Goal: Information Seeking & Learning: Learn about a topic

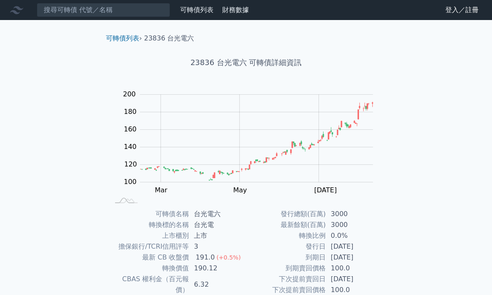
click at [200, 13] on link "可轉債列表" at bounding box center [196, 10] width 33 height 8
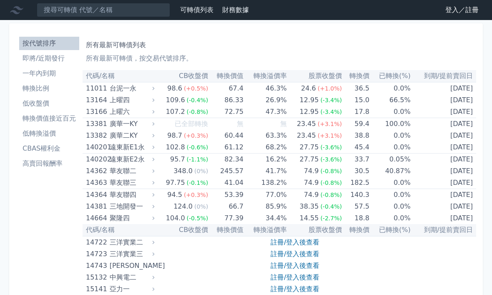
click at [454, 15] on link "登入／註冊" at bounding box center [462, 9] width 47 height 13
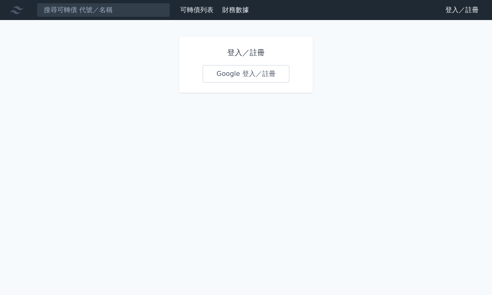
click at [266, 77] on link "Google 登入／註冊" at bounding box center [246, 74] width 87 height 18
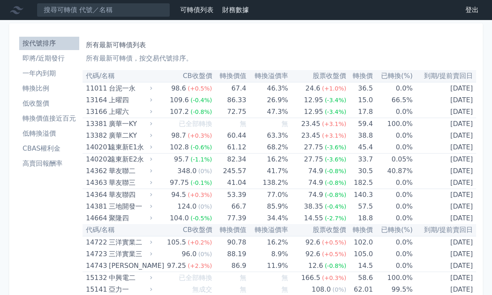
click at [198, 78] on th "CB收盤價" at bounding box center [183, 76] width 58 height 12
click at [194, 79] on th "CB收盤價" at bounding box center [183, 76] width 58 height 12
click at [200, 78] on th "CB收盤價" at bounding box center [183, 76] width 58 height 12
click at [194, 83] on div "(+0.5%)" at bounding box center [200, 89] width 24 height 12
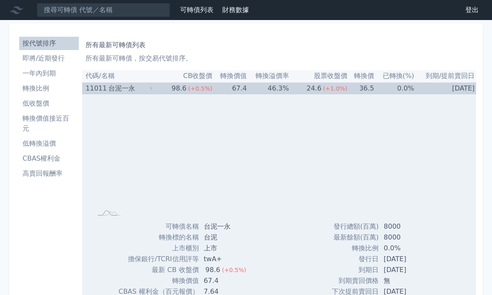
click at [192, 83] on div "(+0.5%)" at bounding box center [200, 89] width 24 height 12
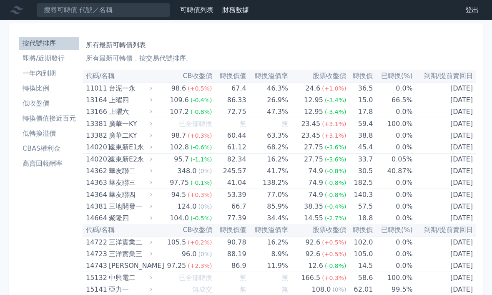
click at [201, 77] on th "CB收盤價" at bounding box center [183, 76] width 58 height 12
click at [193, 74] on th "CB收盤價" at bounding box center [183, 76] width 58 height 12
click at [200, 78] on th "CB收盤價" at bounding box center [183, 76] width 58 height 12
click at [196, 83] on div "(+0.5%)" at bounding box center [200, 89] width 24 height 12
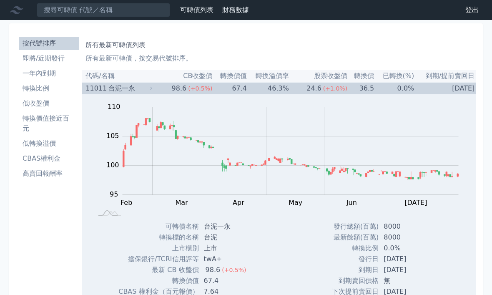
click at [199, 75] on th "CB收盤價" at bounding box center [183, 76] width 58 height 12
click at [201, 74] on th "CB收盤價" at bounding box center [183, 76] width 58 height 12
click at [198, 75] on th "CB收盤價" at bounding box center [183, 76] width 58 height 12
click at [201, 75] on th "CB收盤價" at bounding box center [183, 76] width 58 height 12
click at [196, 78] on th "CB收盤價" at bounding box center [183, 76] width 58 height 12
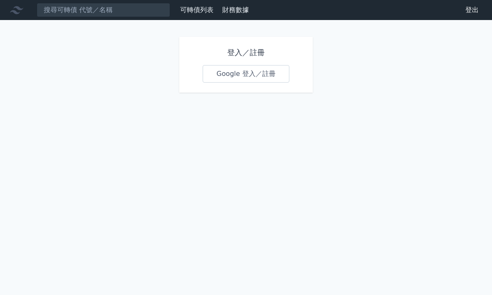
scroll to position [28, 0]
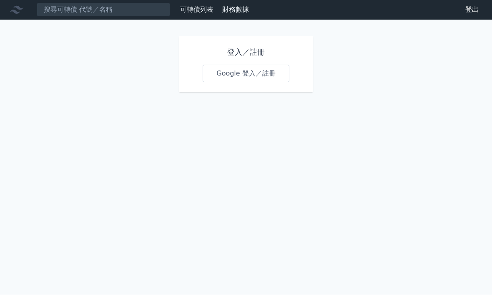
click at [231, 65] on link "Google 登入／註冊" at bounding box center [246, 74] width 87 height 18
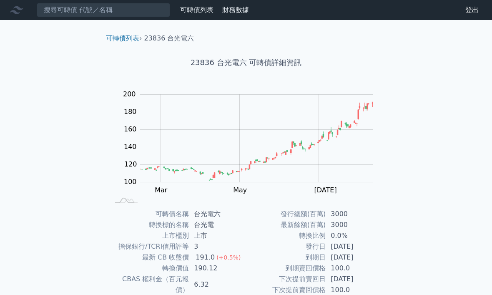
click at [196, 11] on link "可轉債列表" at bounding box center [196, 10] width 33 height 8
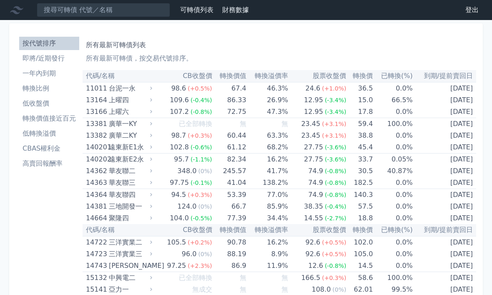
click at [58, 120] on li "轉換價值接近百元" at bounding box center [49, 118] width 60 height 10
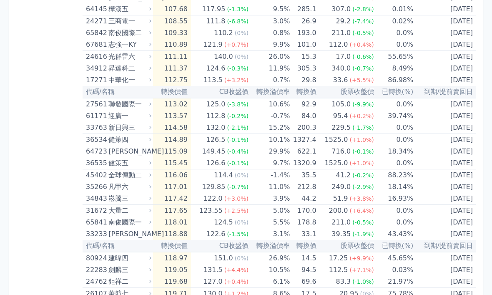
scroll to position [1679, 0]
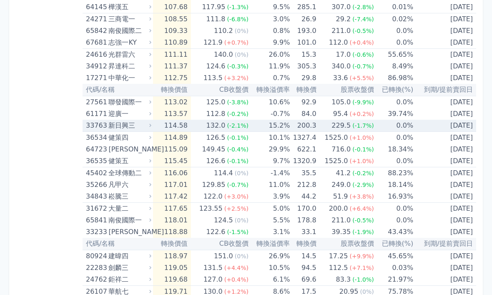
click at [125, 128] on div "新日興三" at bounding box center [128, 126] width 41 height 12
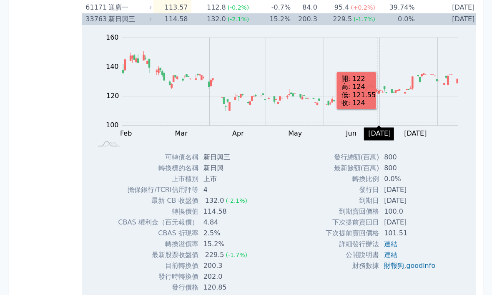
scroll to position [1786, 0]
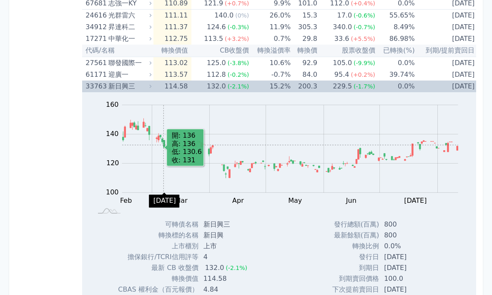
click at [123, 91] on div "新日興三" at bounding box center [128, 87] width 41 height 12
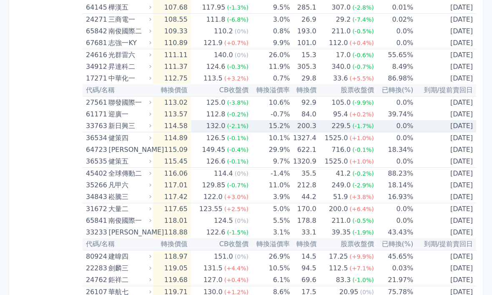
scroll to position [1679, 0]
click at [121, 271] on div "劍麟三" at bounding box center [128, 268] width 41 height 12
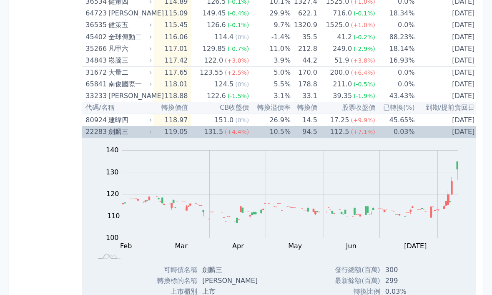
scroll to position [1815, 0]
click at [112, 133] on div "劍麟三" at bounding box center [128, 132] width 41 height 12
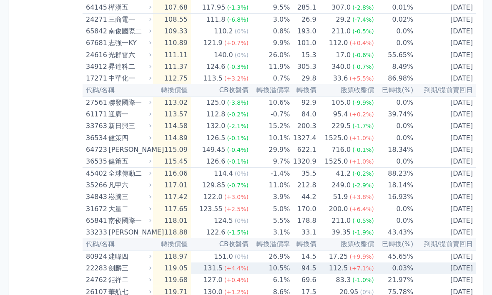
scroll to position [1679, 0]
click at [153, 286] on div "26107 華航七" at bounding box center [119, 292] width 67 height 12
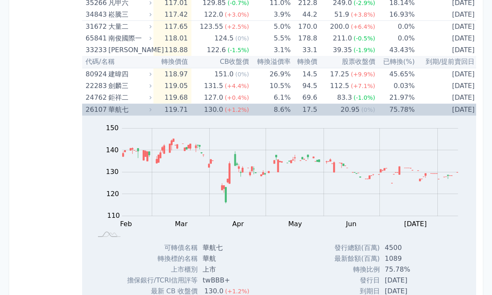
scroll to position [1861, 0]
click at [122, 110] on div "華航七" at bounding box center [128, 110] width 41 height 12
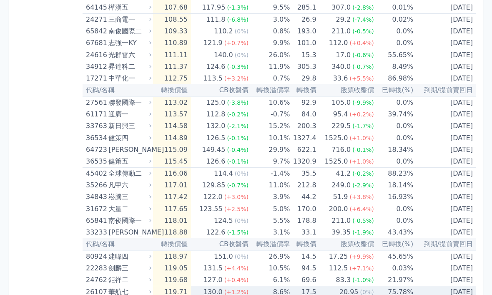
scroll to position [1679, 0]
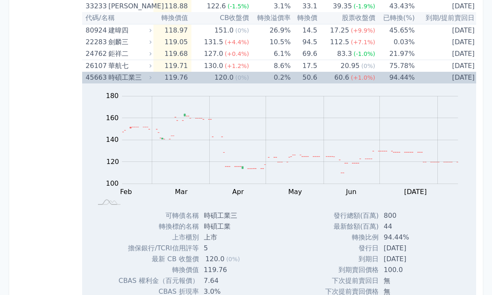
scroll to position [1905, 0]
click at [146, 80] on div "時碩工業三" at bounding box center [128, 78] width 41 height 12
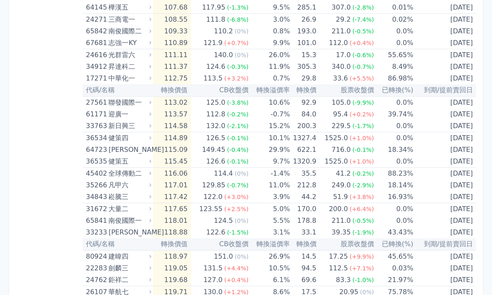
scroll to position [1679, 0]
click at [153, 267] on icon at bounding box center [150, 267] width 5 height 5
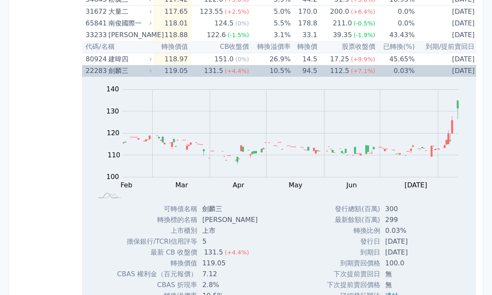
scroll to position [1858, 0]
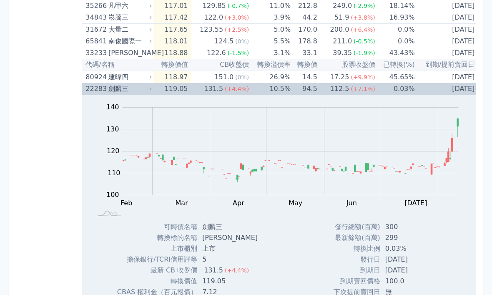
click at [148, 92] on div "劍麟三" at bounding box center [128, 89] width 41 height 12
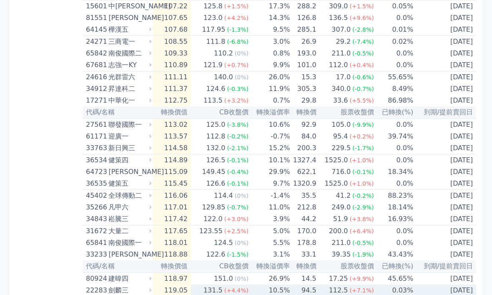
scroll to position [1679, 0]
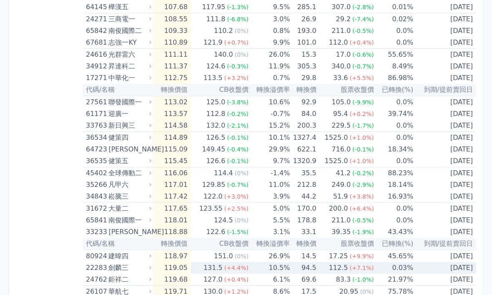
click at [151, 140] on icon at bounding box center [150, 137] width 5 height 5
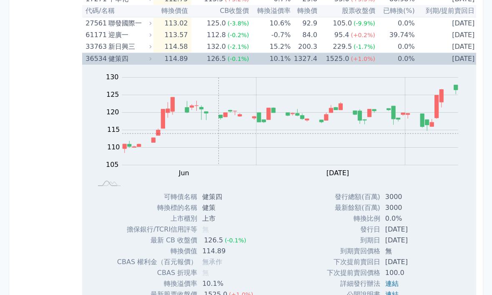
scroll to position [1726, 0]
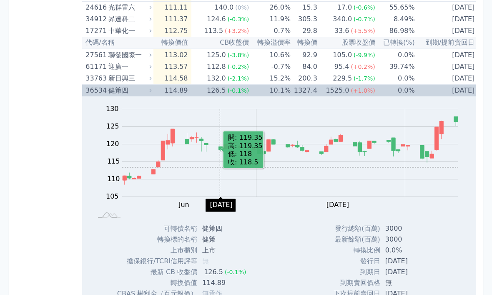
click at [151, 95] on div "36534 健策四" at bounding box center [120, 91] width 68 height 12
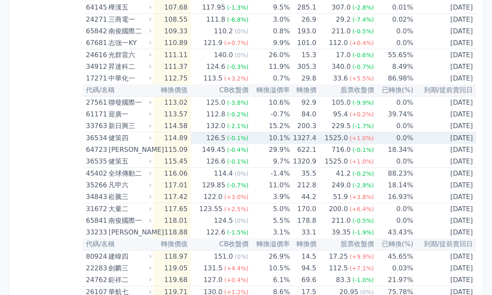
scroll to position [1679, 0]
click at [154, 220] on td "118.01" at bounding box center [172, 221] width 38 height 12
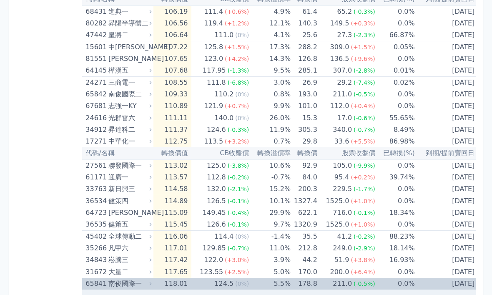
scroll to position [1615, 0]
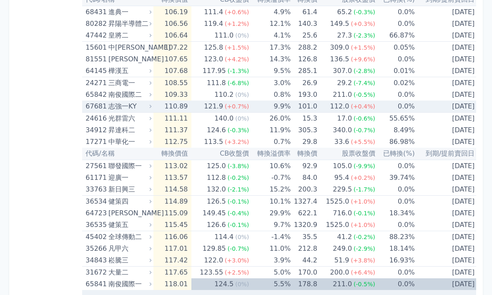
click at [151, 107] on icon at bounding box center [151, 106] width 2 height 3
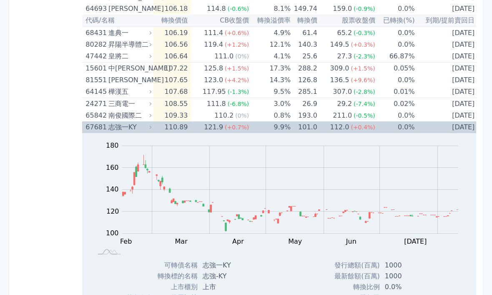
scroll to position [1591, 0]
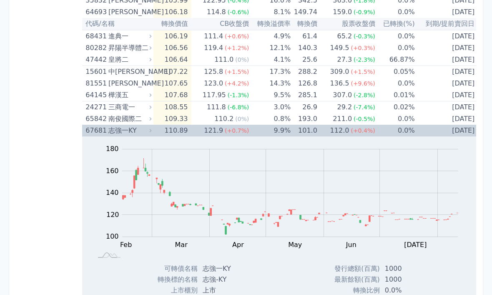
click at [150, 133] on icon at bounding box center [151, 131] width 6 height 6
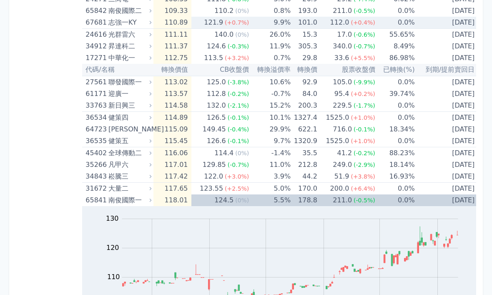
scroll to position [1700, 0]
click at [151, 203] on div "65841 南俊國際一" at bounding box center [120, 200] width 68 height 12
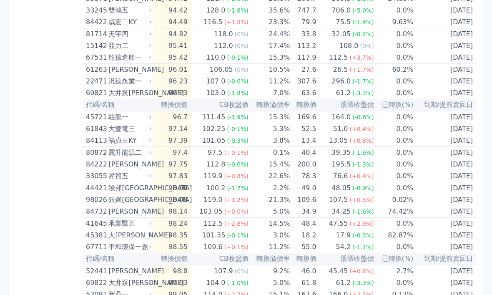
scroll to position [1042, 0]
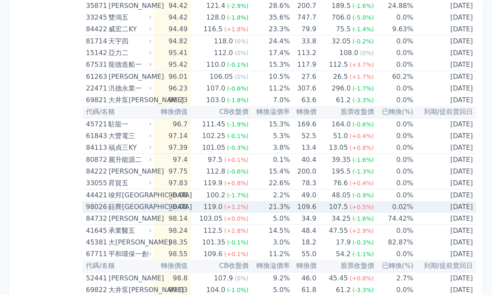
click at [151, 208] on icon at bounding box center [150, 206] width 5 height 5
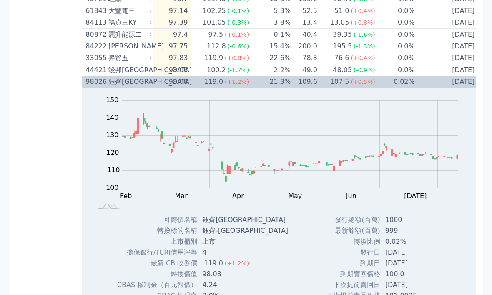
scroll to position [1166, 0]
click at [152, 86] on div "98026 鈺齊六KY" at bounding box center [120, 82] width 68 height 12
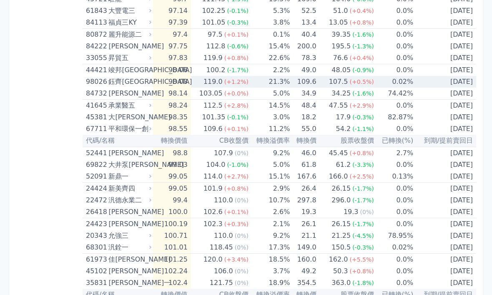
click at [153, 59] on icon at bounding box center [150, 57] width 5 height 5
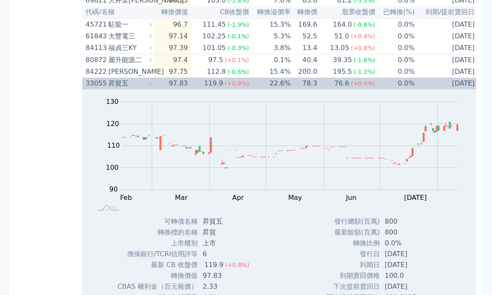
scroll to position [1136, 0]
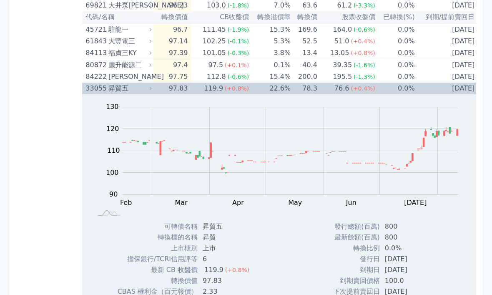
click at [150, 90] on icon at bounding box center [151, 89] width 6 height 6
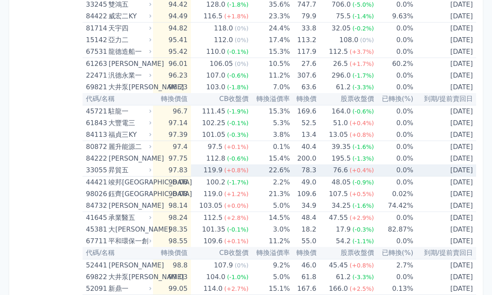
scroll to position [1054, 0]
click at [153, 112] on icon at bounding box center [150, 111] width 5 height 5
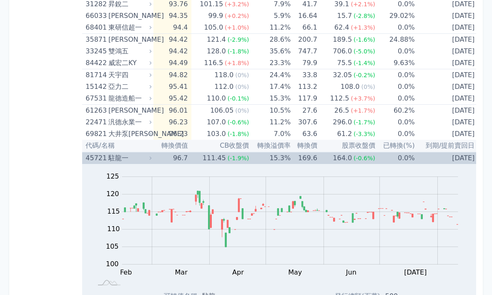
scroll to position [1007, 0]
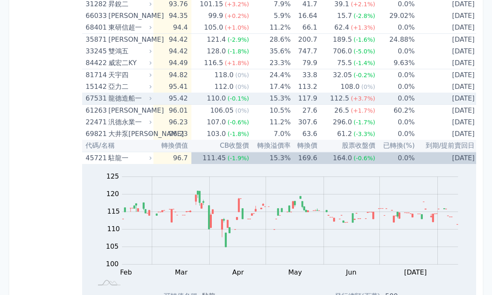
click at [151, 99] on icon at bounding box center [151, 98] width 2 height 3
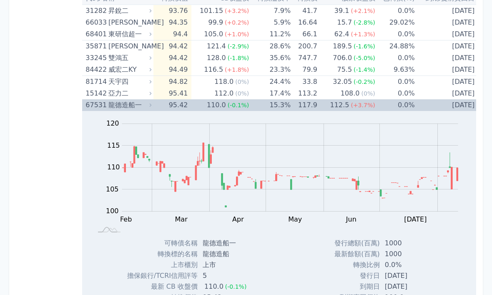
scroll to position [1001, 0]
click at [153, 111] on div "67531 龍德造船一" at bounding box center [120, 106] width 68 height 12
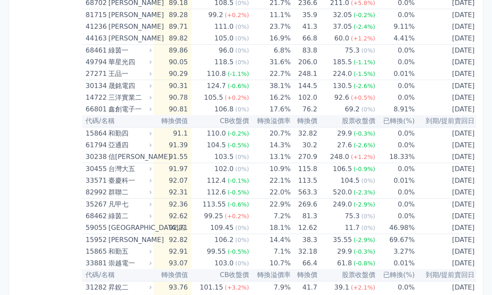
scroll to position [725, 0]
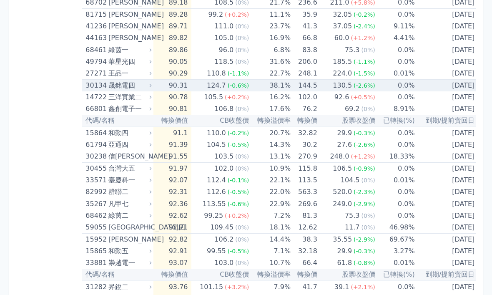
click at [152, 87] on icon at bounding box center [151, 86] width 6 height 6
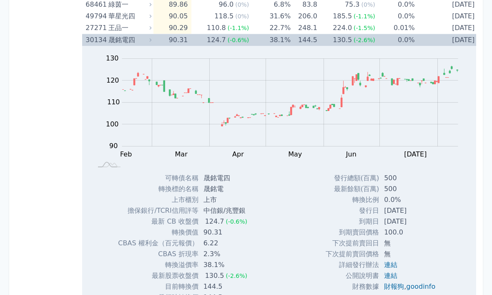
scroll to position [770, 0]
click at [453, 108] on rect "Chart" at bounding box center [290, 104] width 336 height 88
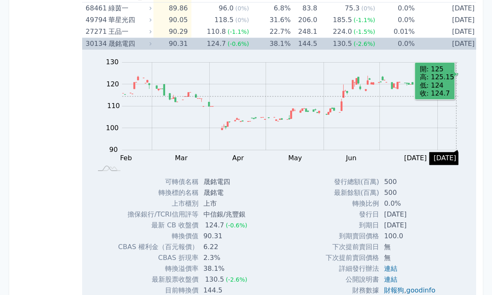
scroll to position [766, 0]
click at [152, 46] on icon at bounding box center [151, 44] width 6 height 6
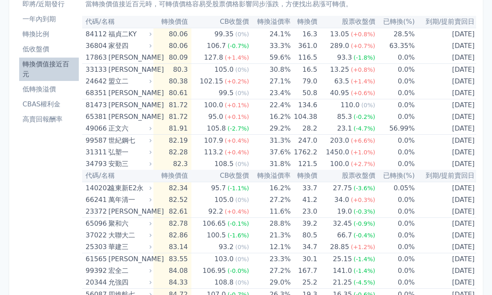
scroll to position [55, 0]
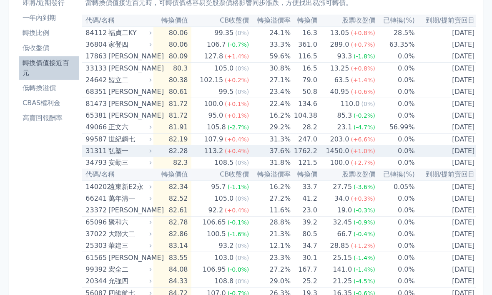
click at [149, 153] on icon at bounding box center [151, 151] width 6 height 6
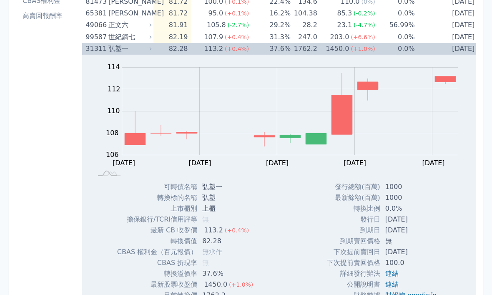
scroll to position [117, 0]
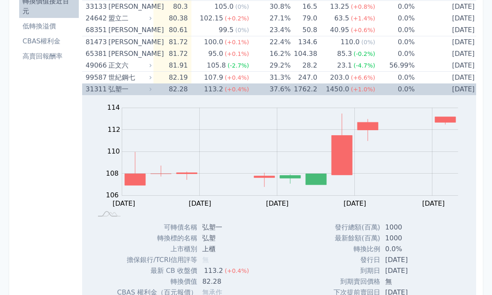
click at [152, 92] on div "31311 弘塑一" at bounding box center [120, 90] width 68 height 12
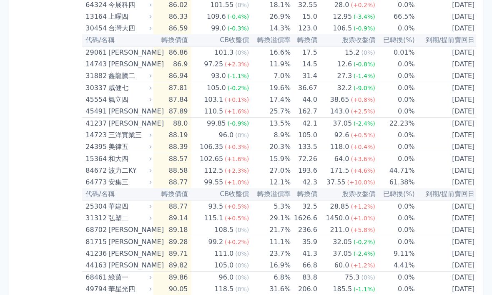
scroll to position [498, 0]
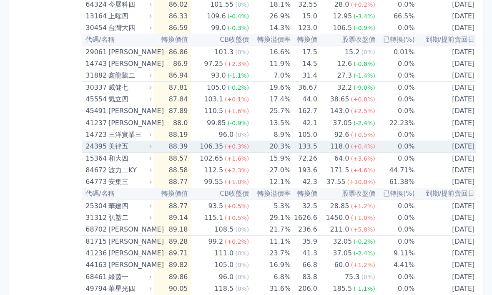
click at [151, 150] on div "24395 美律五" at bounding box center [120, 147] width 68 height 12
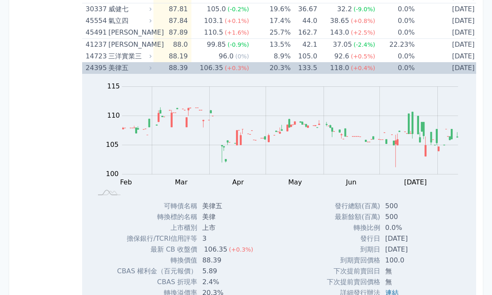
scroll to position [576, 0]
click at [149, 70] on icon at bounding box center [151, 68] width 6 height 6
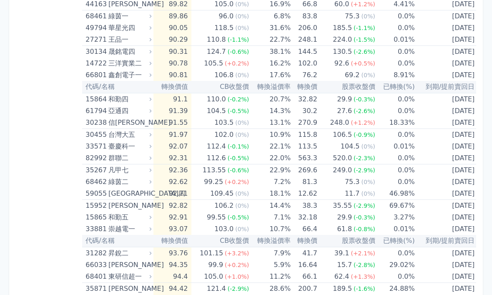
scroll to position [759, 0]
click at [148, 159] on icon at bounding box center [151, 158] width 6 height 6
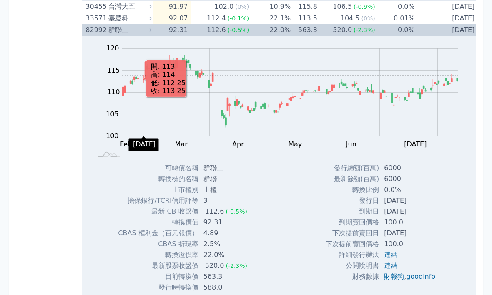
scroll to position [881, 0]
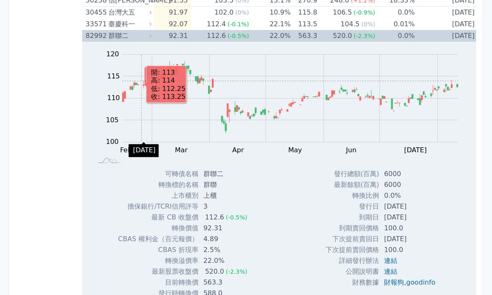
click at [149, 34] on icon at bounding box center [151, 36] width 6 height 6
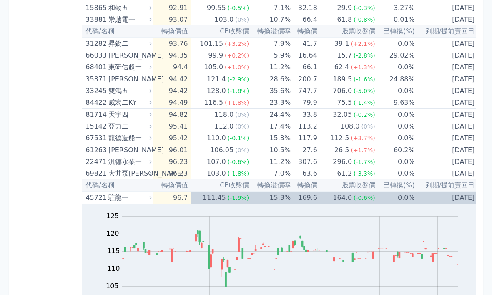
scroll to position [968, 0]
click at [153, 200] on icon at bounding box center [151, 198] width 6 height 6
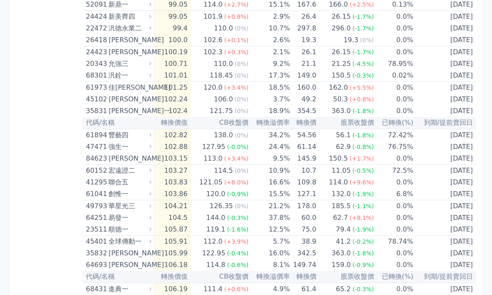
scroll to position [1339, 0]
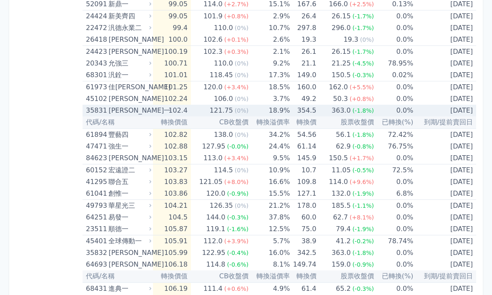
click at [148, 112] on icon at bounding box center [150, 110] width 5 height 5
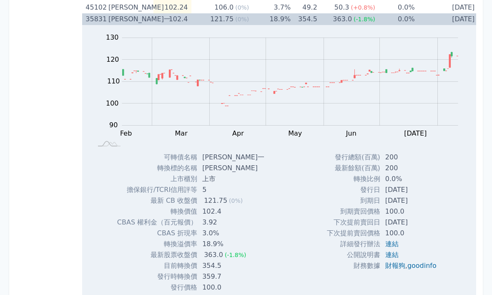
scroll to position [1430, 0]
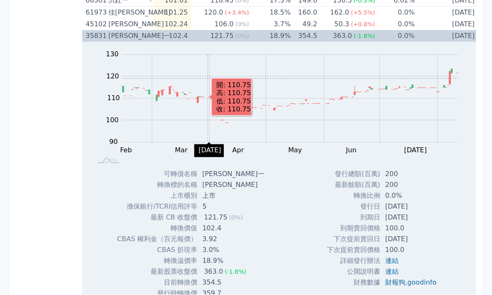
click at [149, 38] on icon at bounding box center [151, 36] width 6 height 6
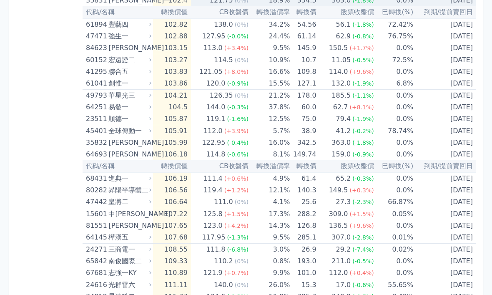
scroll to position [1449, 0]
click at [153, 143] on icon at bounding box center [150, 142] width 5 height 5
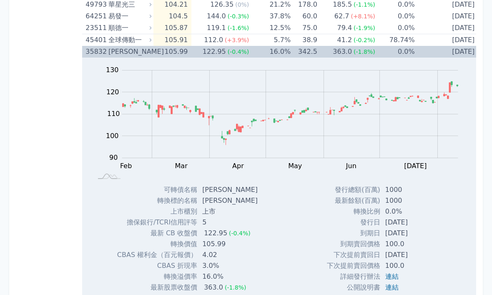
scroll to position [1535, 0]
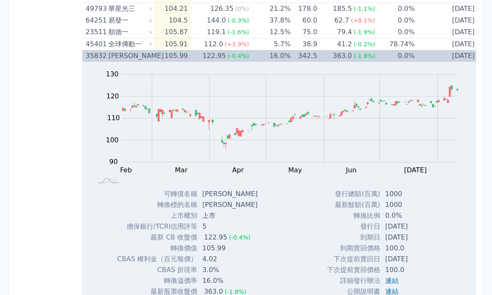
click at [151, 56] on icon at bounding box center [151, 56] width 6 height 6
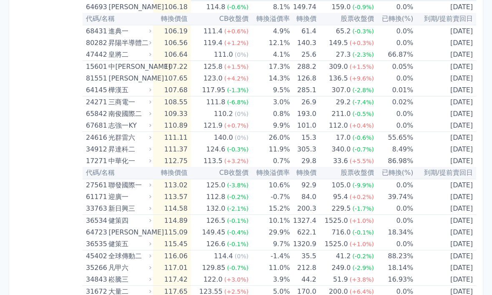
scroll to position [1597, 0]
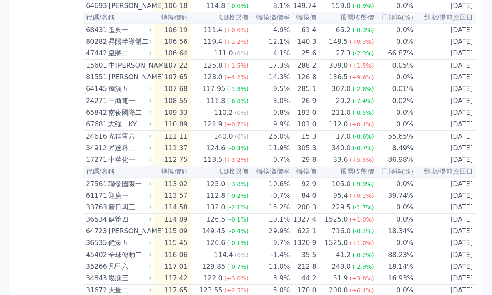
click at [152, 67] on icon at bounding box center [150, 65] width 5 height 5
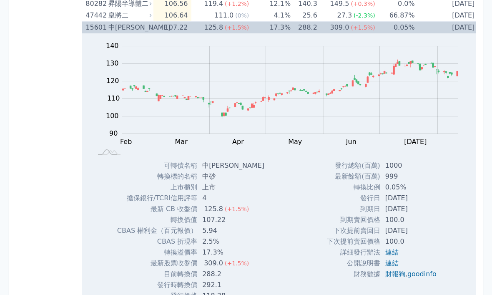
scroll to position [1634, 0]
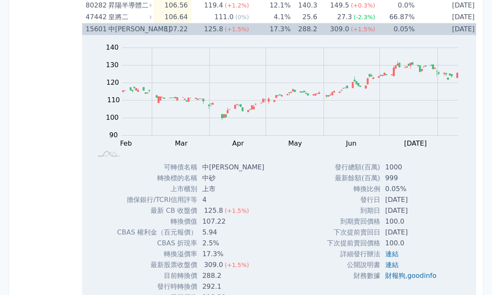
click at [152, 33] on div "15601 中砂一" at bounding box center [120, 29] width 68 height 12
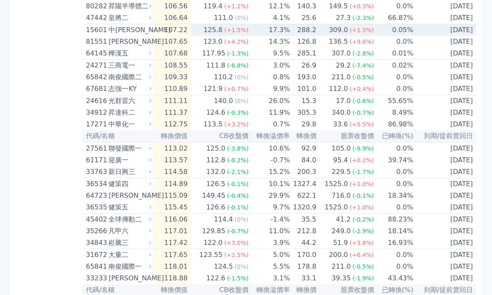
scroll to position [1633, 0]
click at [152, 43] on icon at bounding box center [150, 41] width 5 height 5
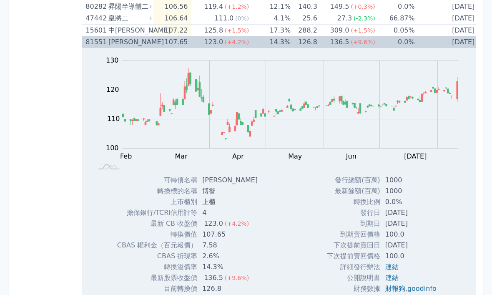
click at [151, 45] on icon at bounding box center [151, 42] width 6 height 6
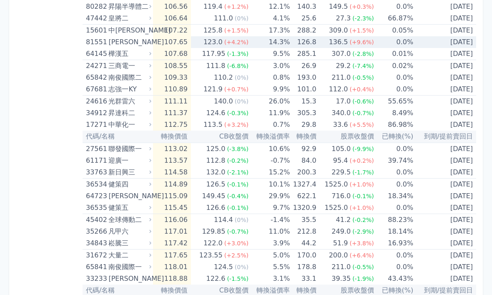
click at [143, 48] on div "樺漢五" at bounding box center [128, 54] width 41 height 12
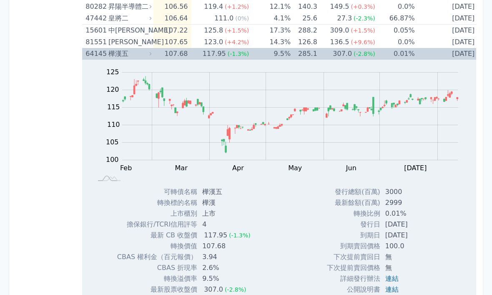
click at [148, 42] on icon at bounding box center [151, 42] width 6 height 6
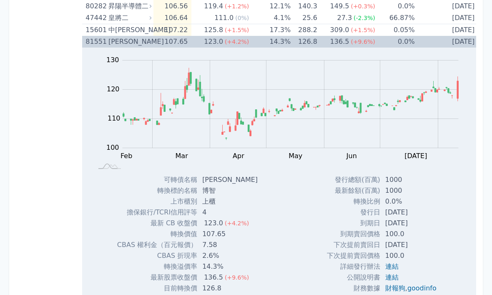
click at [153, 43] on icon at bounding box center [151, 42] width 6 height 6
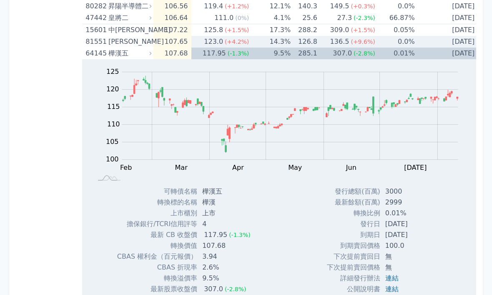
scroll to position [1633, 0]
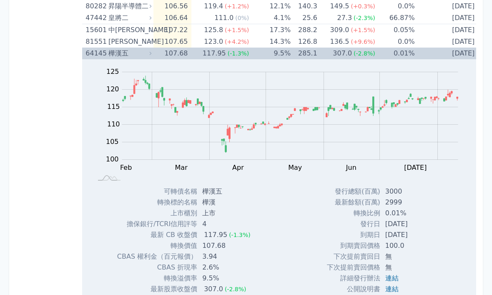
click at [151, 54] on icon at bounding box center [151, 53] width 6 height 6
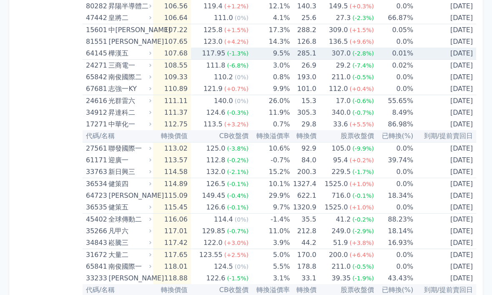
click at [151, 90] on icon at bounding box center [150, 88] width 2 height 3
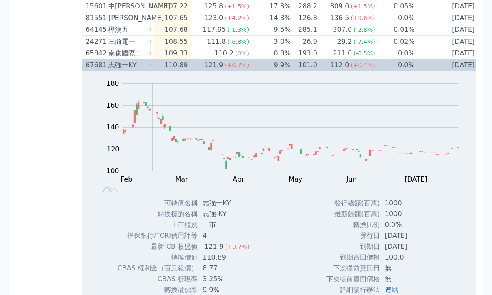
scroll to position [1657, 0]
click at [150, 68] on div "志強一KY" at bounding box center [128, 65] width 41 height 12
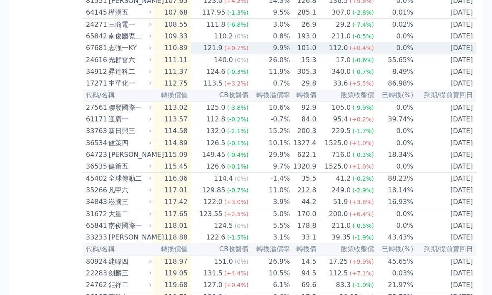
scroll to position [1679, 0]
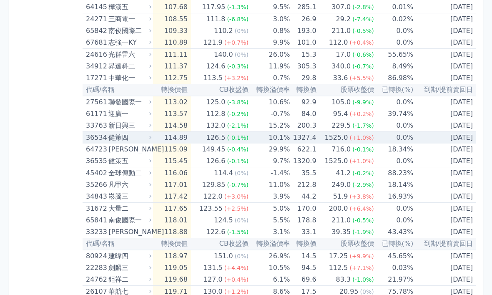
click at [149, 140] on icon at bounding box center [150, 137] width 5 height 5
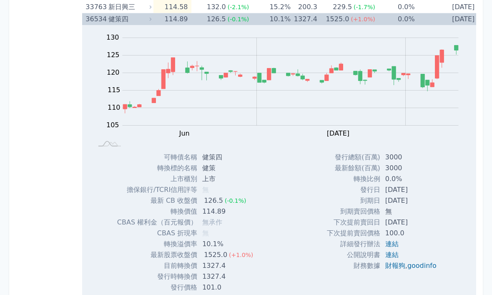
scroll to position [1797, 0]
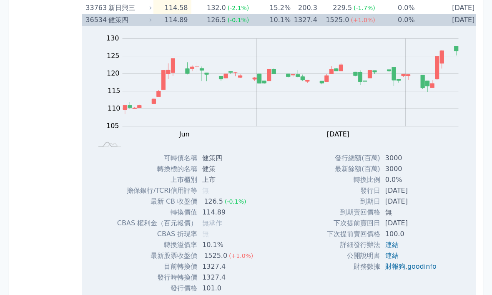
click at [152, 23] on div "36534 健策四" at bounding box center [120, 20] width 68 height 12
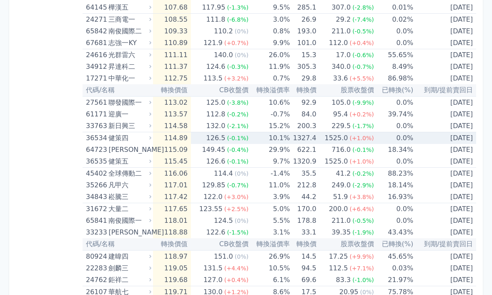
scroll to position [1679, 0]
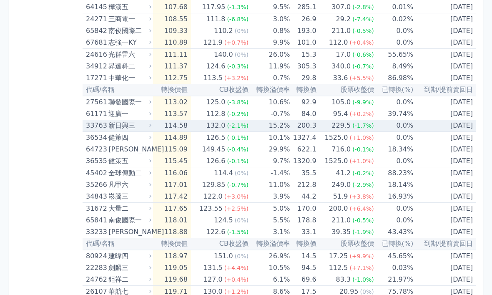
click at [159, 128] on td "114.58" at bounding box center [172, 126] width 38 height 12
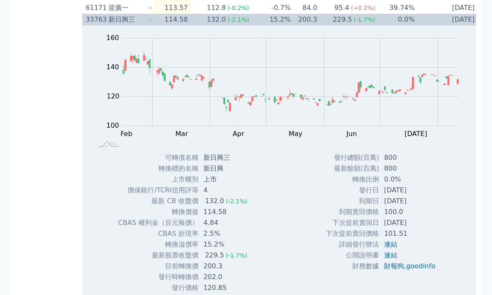
scroll to position [1784, 0]
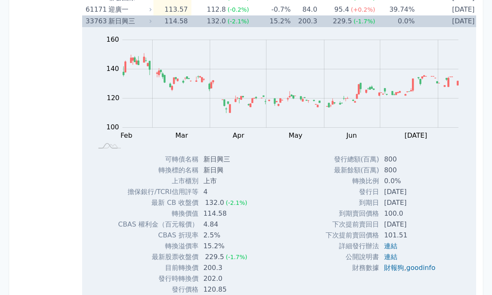
click at [150, 21] on icon at bounding box center [151, 21] width 6 height 6
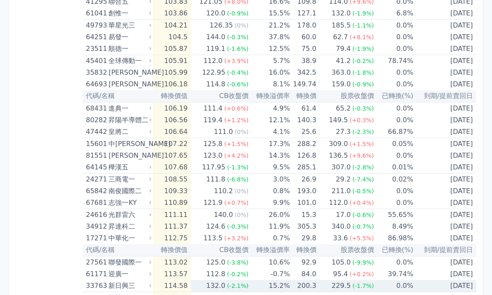
scroll to position [1515, 0]
